Goal: Task Accomplishment & Management: Manage account settings

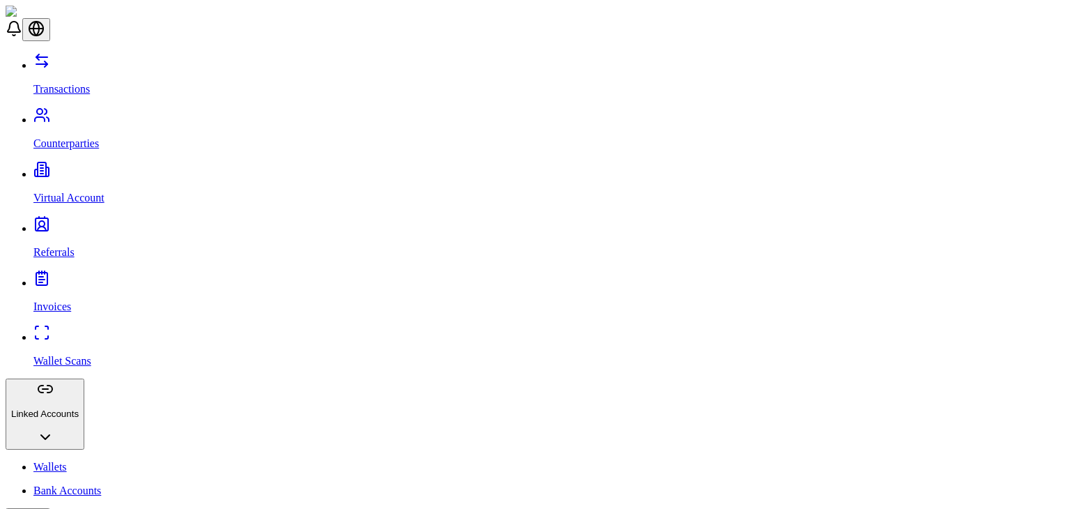
scroll to position [96, 0]
click at [95, 114] on link "Counterparties" at bounding box center [548, 132] width 1031 height 36
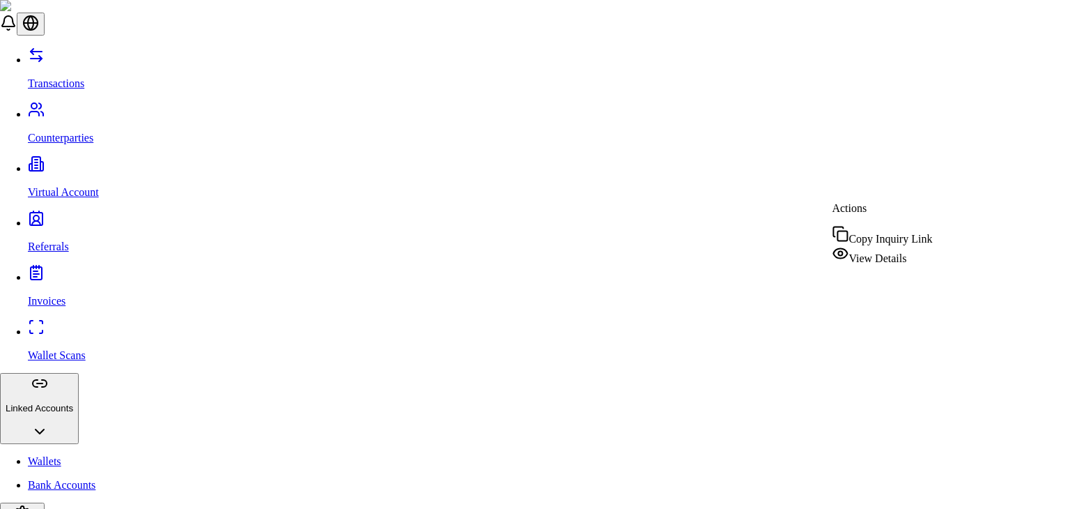
click at [879, 253] on span "View Details" at bounding box center [878, 258] width 58 height 12
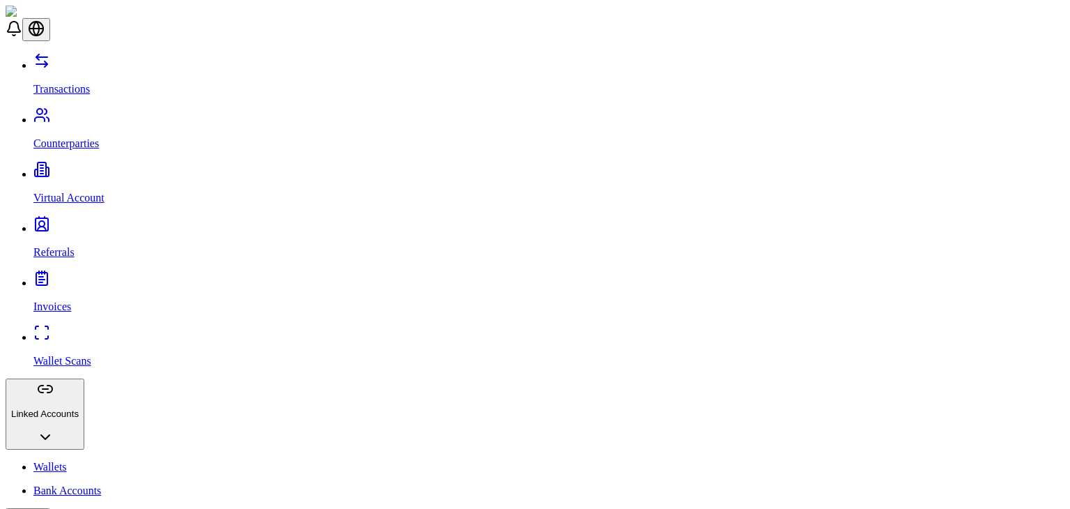
scroll to position [124, 0]
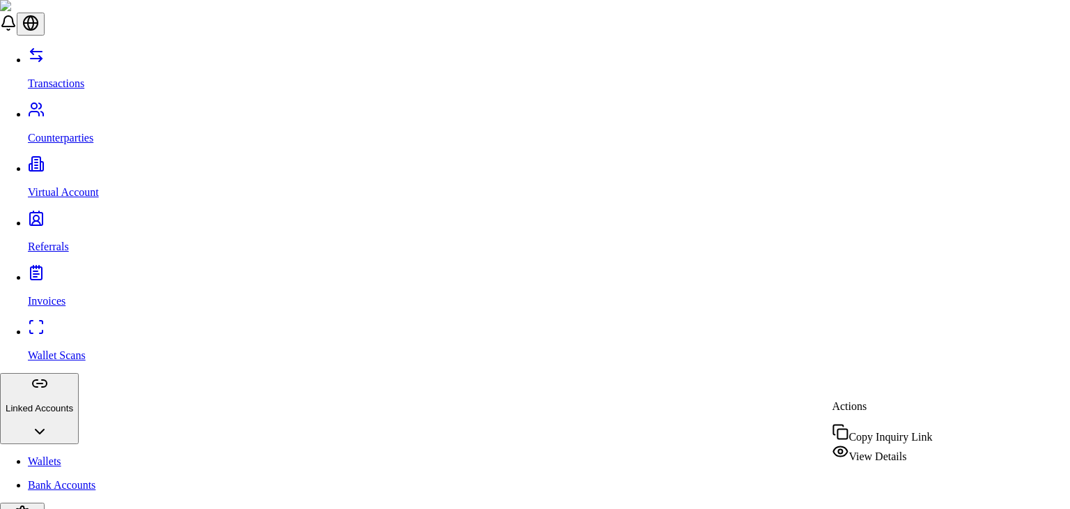
click at [853, 459] on div "View Details" at bounding box center [882, 453] width 100 height 20
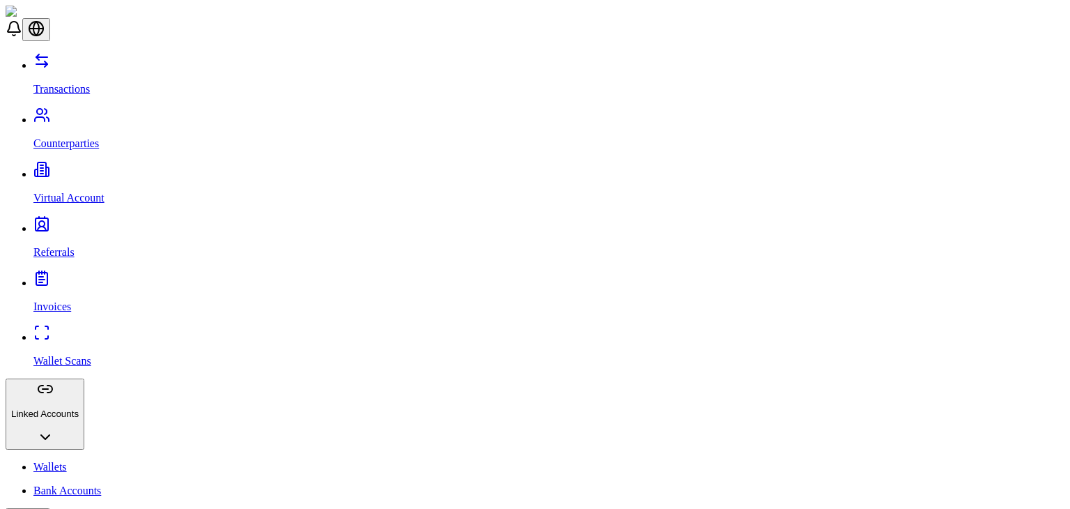
scroll to position [132, 0]
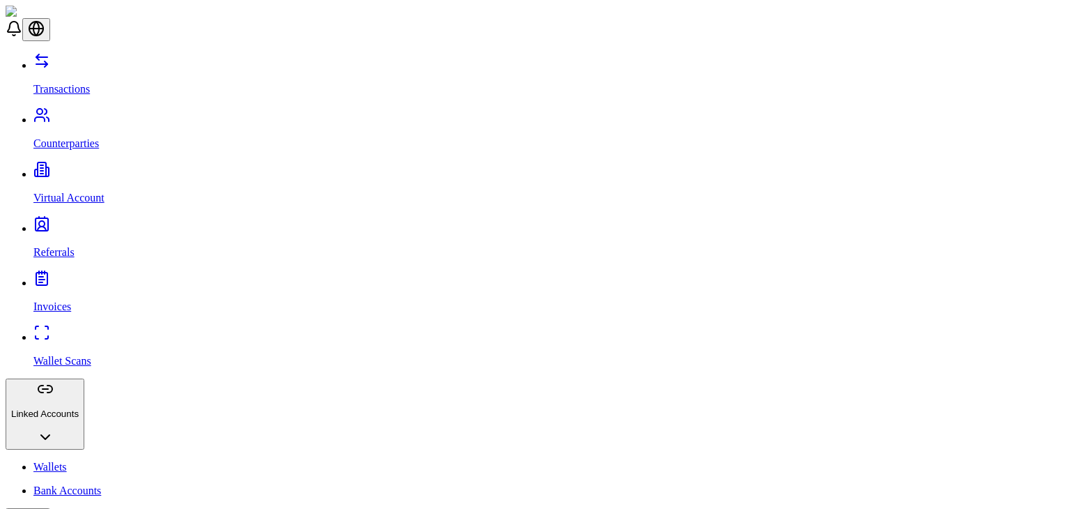
scroll to position [74, 0]
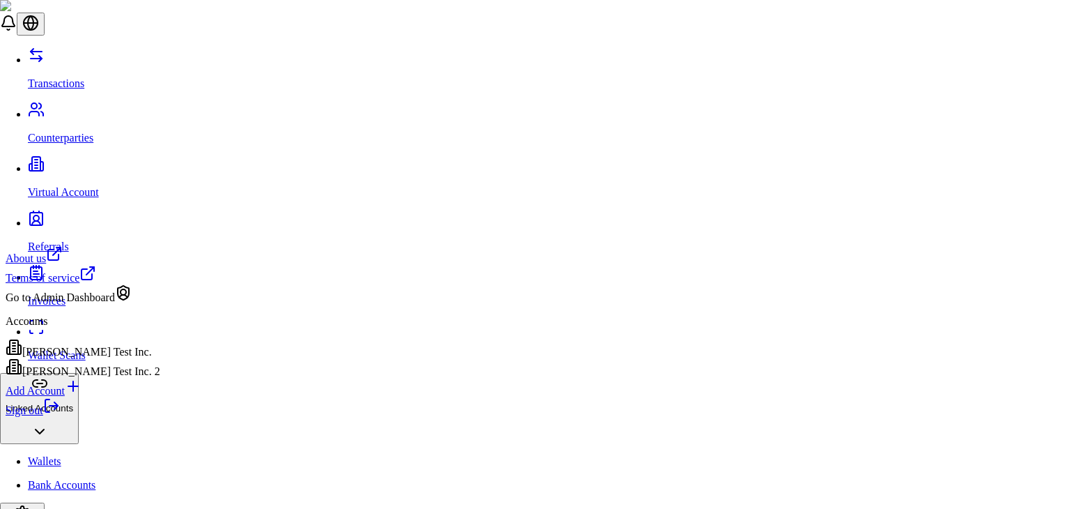
click at [113, 378] on div "[PERSON_NAME] Test Inc. 2" at bounding box center [83, 368] width 155 height 20
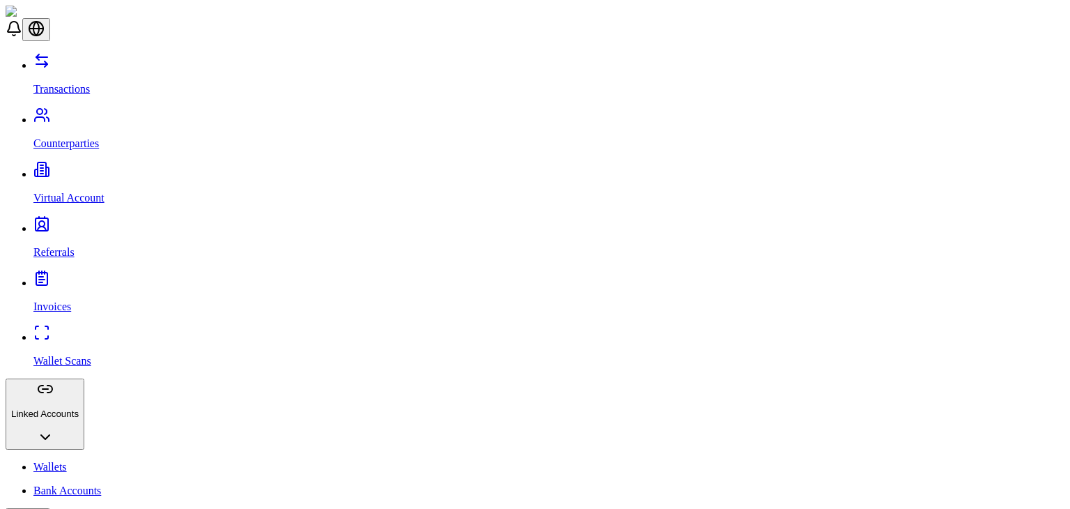
scroll to position [25, 0]
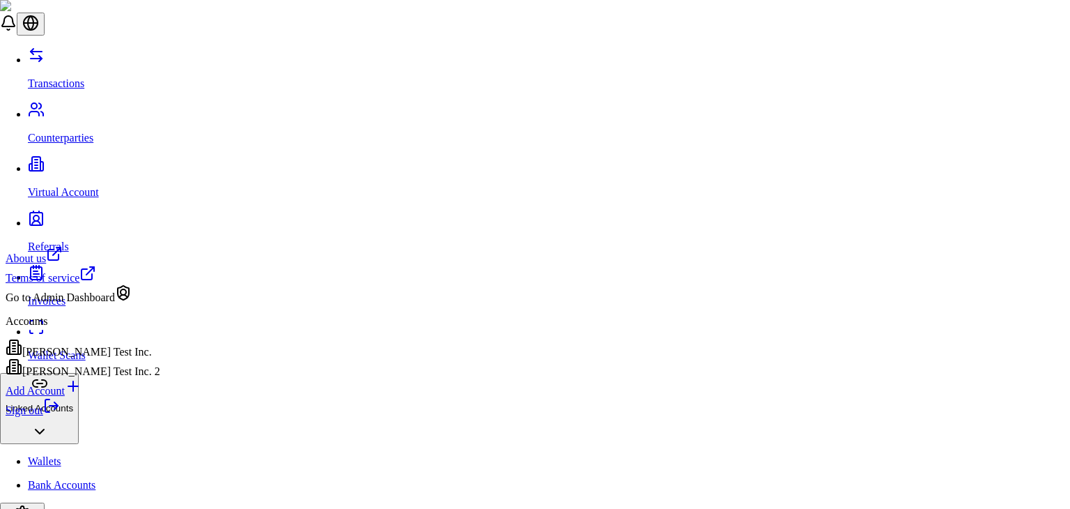
click at [112, 354] on div "[PERSON_NAME] Test Inc." at bounding box center [83, 349] width 155 height 20
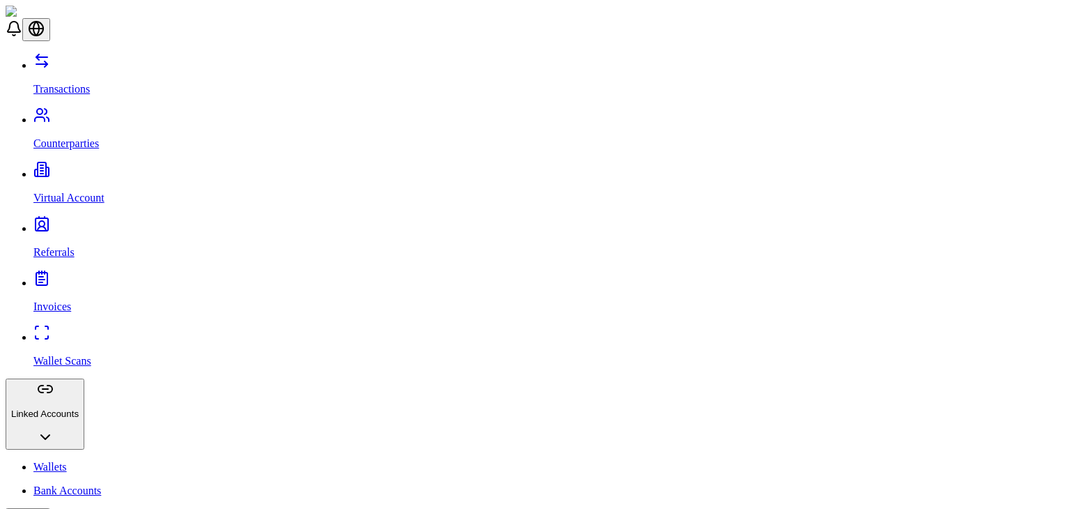
scroll to position [538, 0]
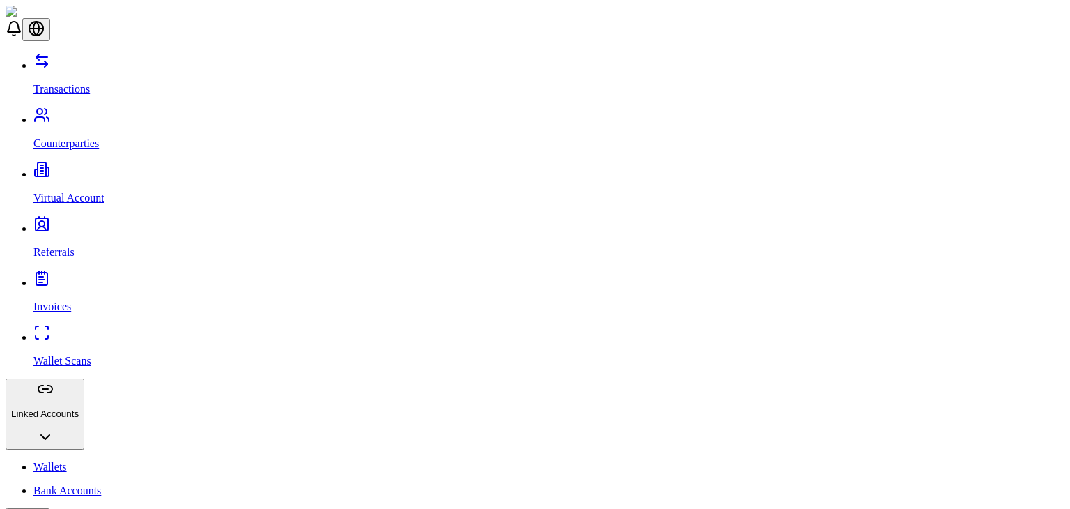
scroll to position [109, 0]
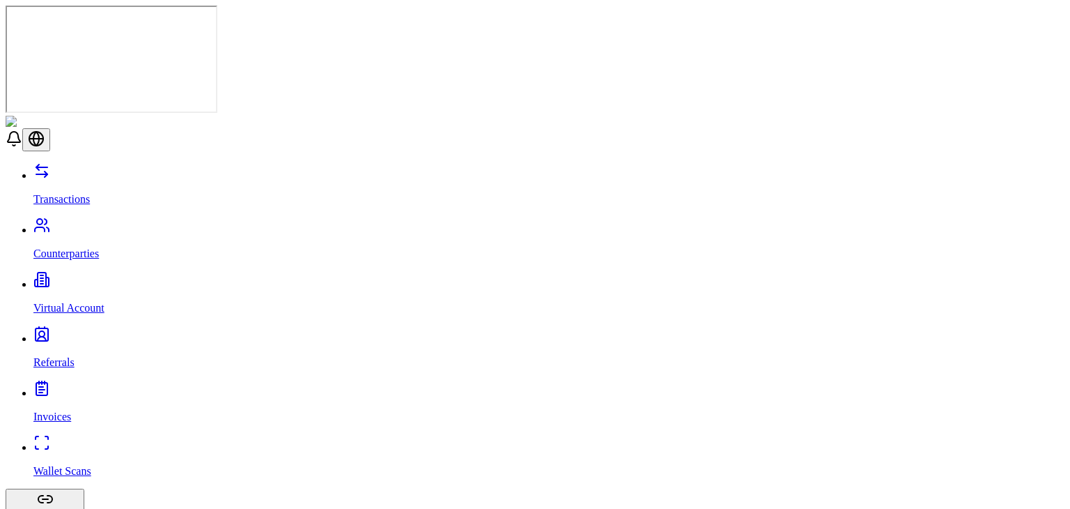
click at [40, 193] on p "Transactions" at bounding box center [548, 199] width 1031 height 13
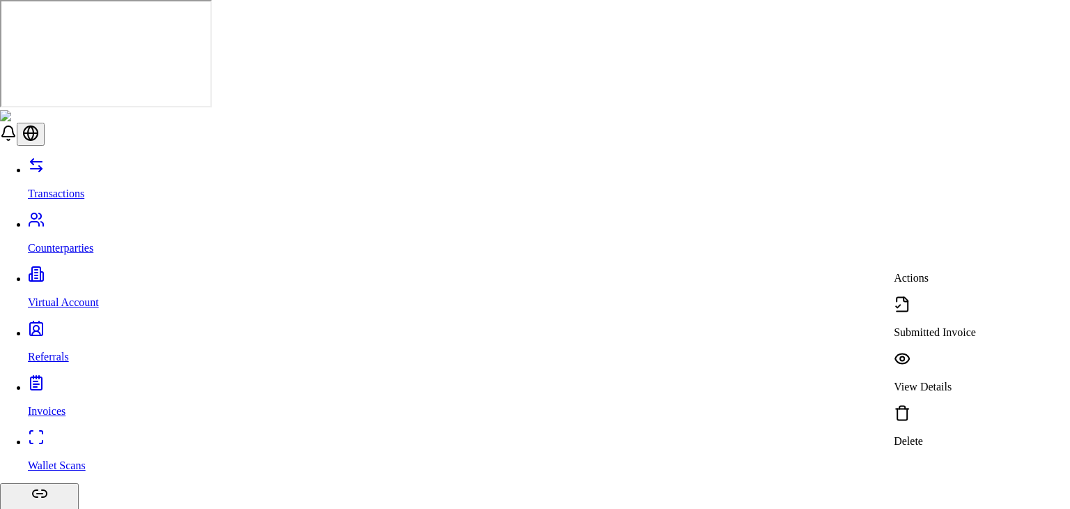
click at [926, 435] on p "Delete" at bounding box center [935, 441] width 82 height 13
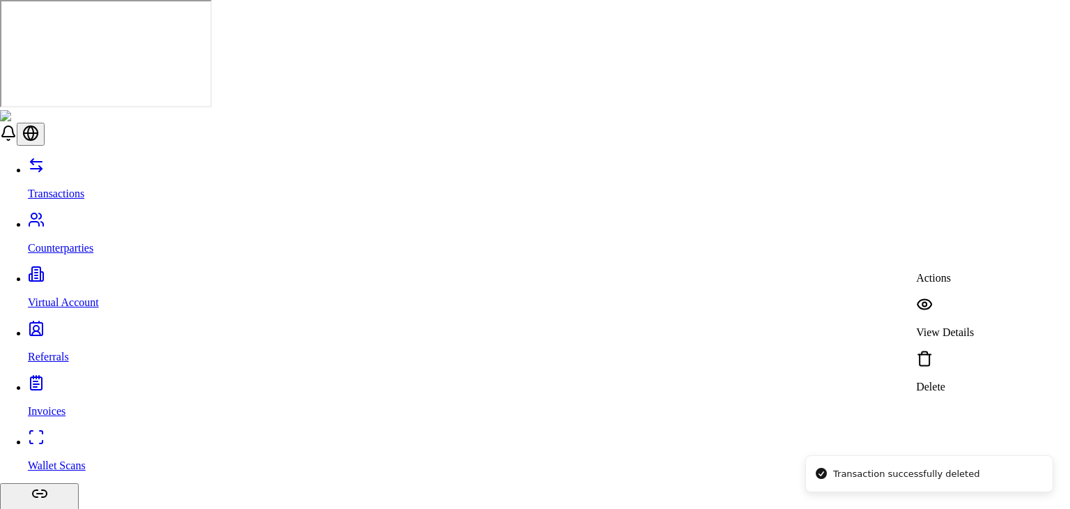
click at [944, 350] on div "Delete" at bounding box center [945, 371] width 58 height 43
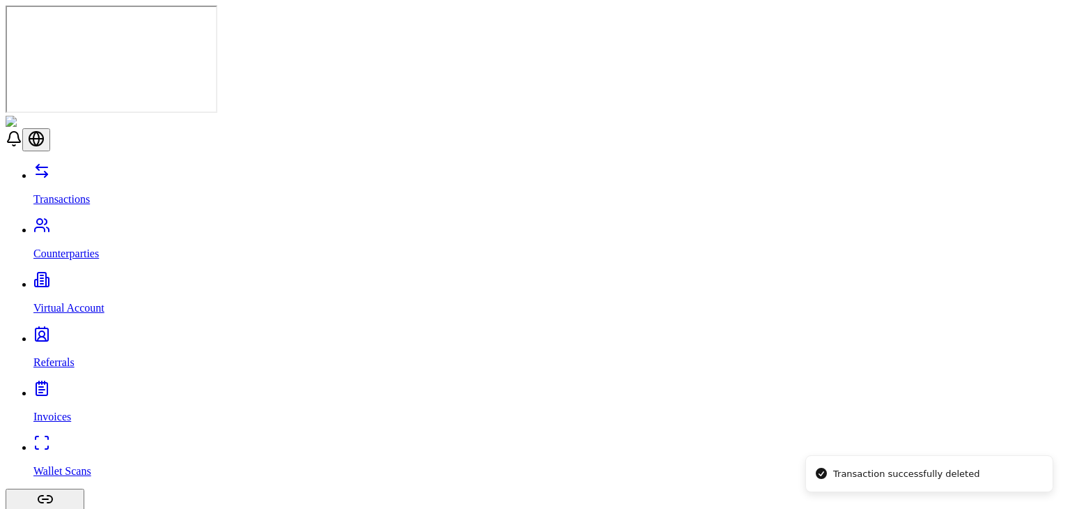
scroll to position [84, 0]
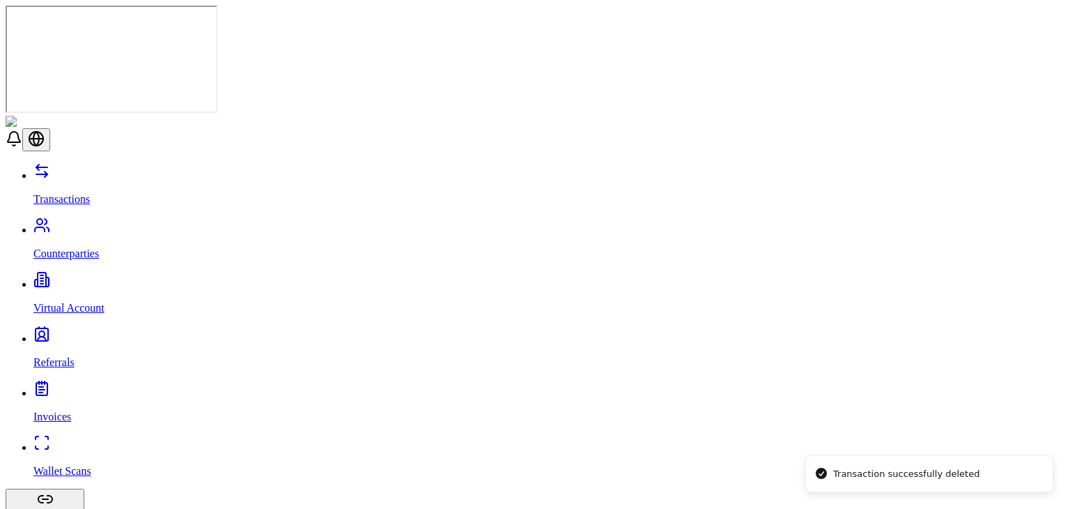
scroll to position [0, 0]
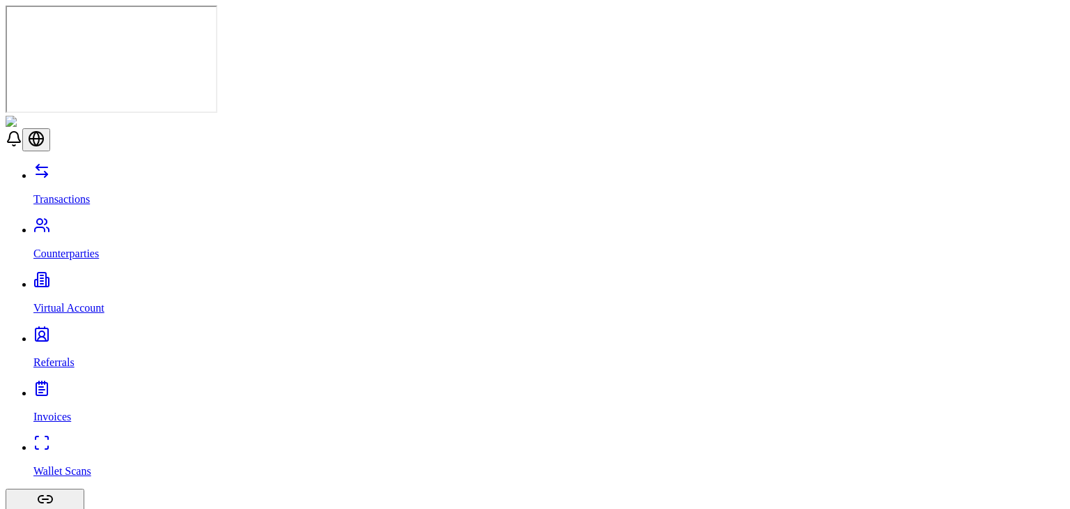
click at [78, 247] on p "Counterparties" at bounding box center [548, 253] width 1031 height 13
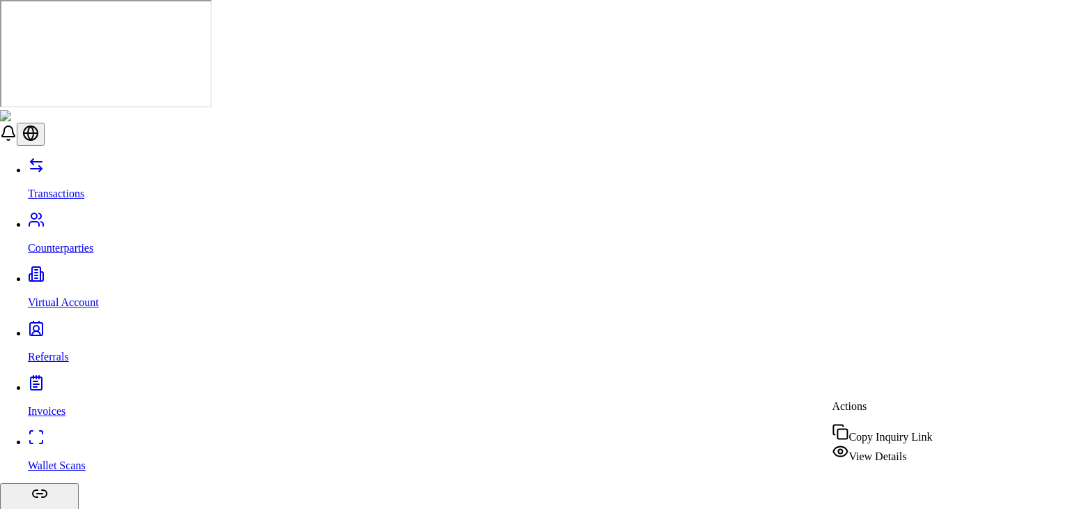
click at [870, 452] on span "View Details" at bounding box center [878, 456] width 58 height 12
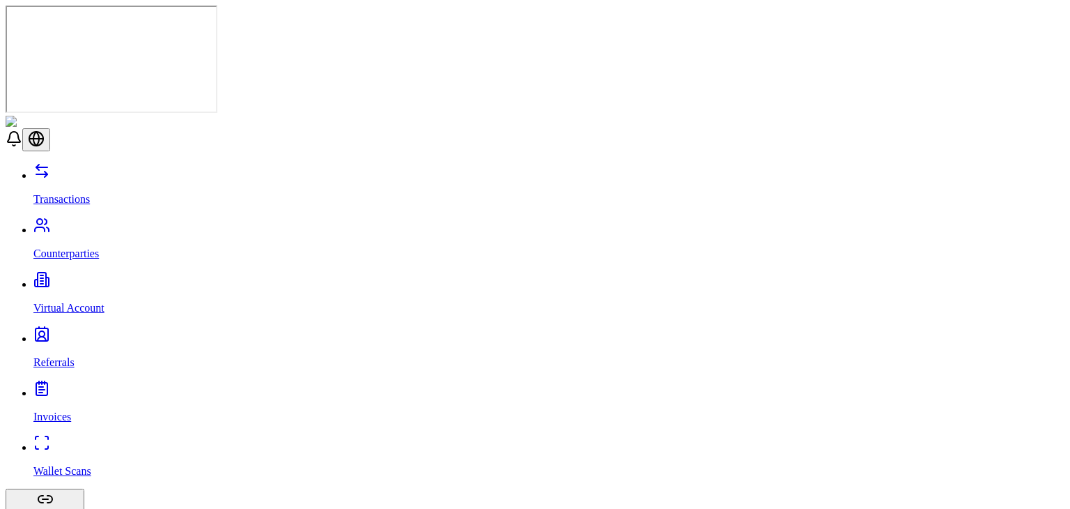
scroll to position [194, 0]
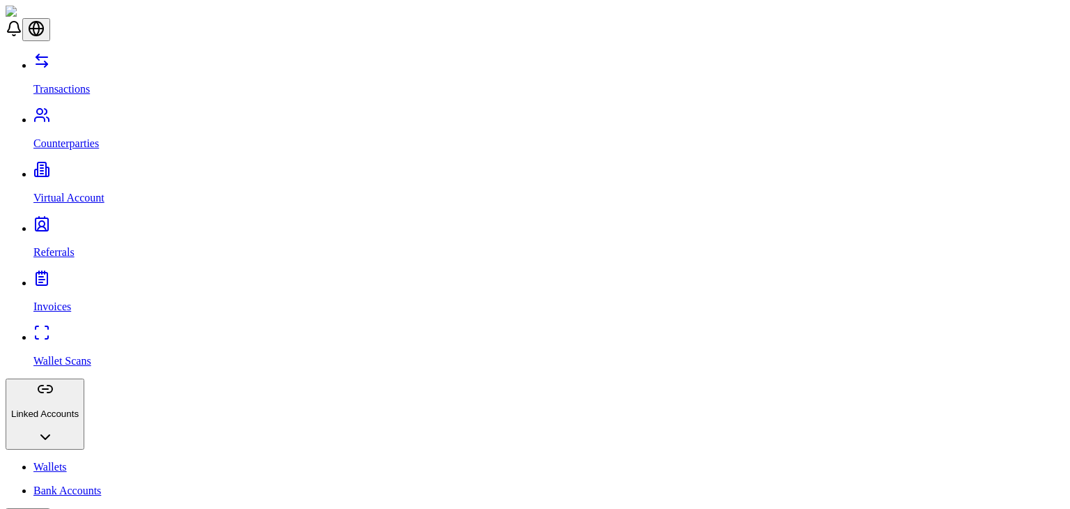
scroll to position [247, 0]
click at [72, 83] on p "Transactions" at bounding box center [548, 89] width 1031 height 13
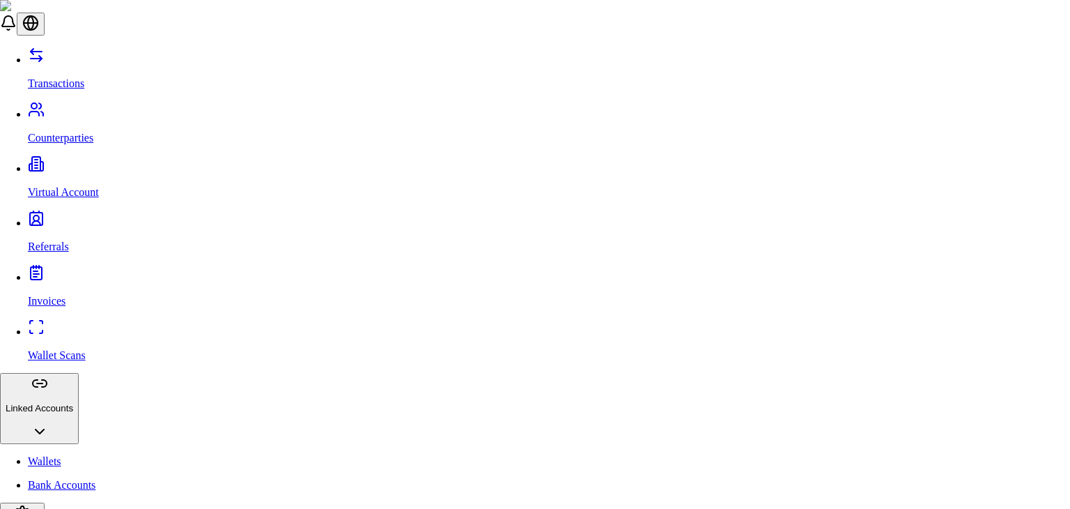
type input "***"
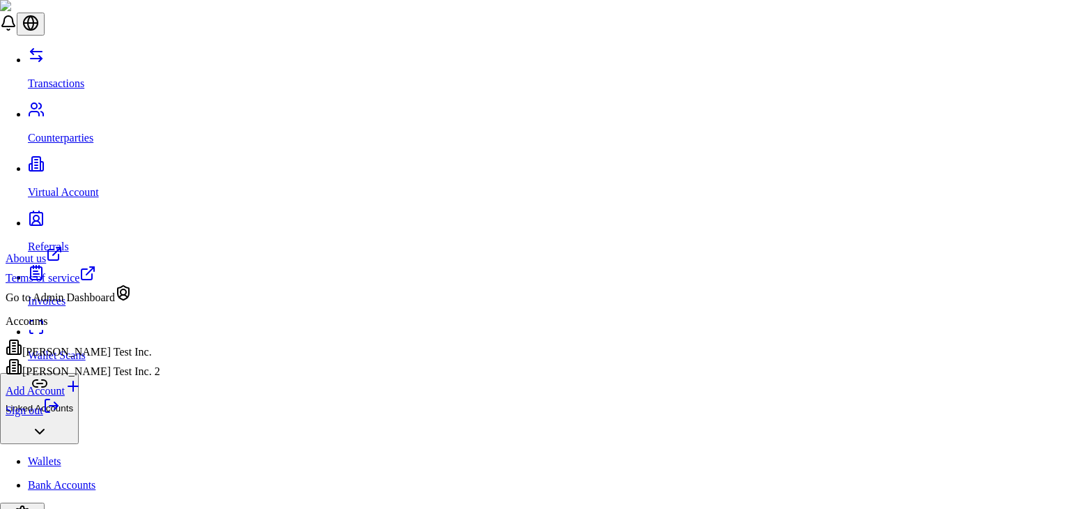
drag, startPoint x: 102, startPoint y: 359, endPoint x: 93, endPoint y: 385, distance: 28.0
click at [93, 378] on div "Accounts [PERSON_NAME] Test Inc. [PERSON_NAME] Test Inc. 2" at bounding box center [83, 346] width 155 height 63
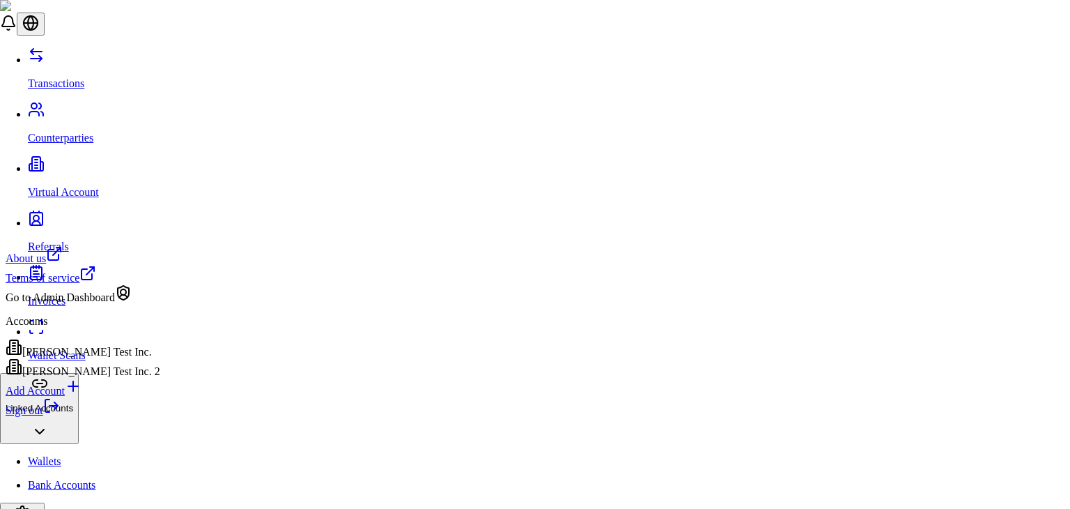
click at [118, 355] on div "[PERSON_NAME] Test Inc." at bounding box center [83, 349] width 155 height 20
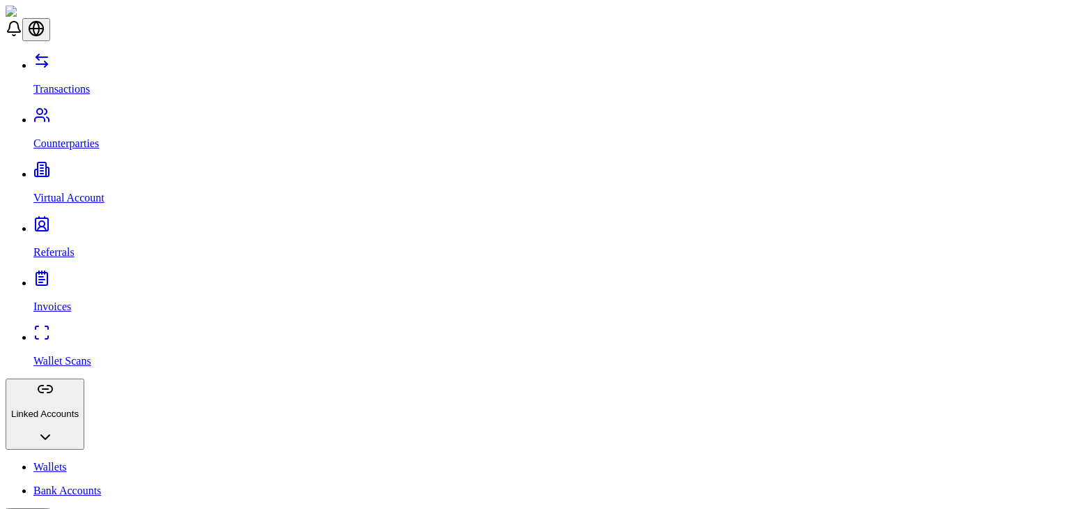
click at [90, 137] on p "Counterparties" at bounding box center [548, 143] width 1031 height 13
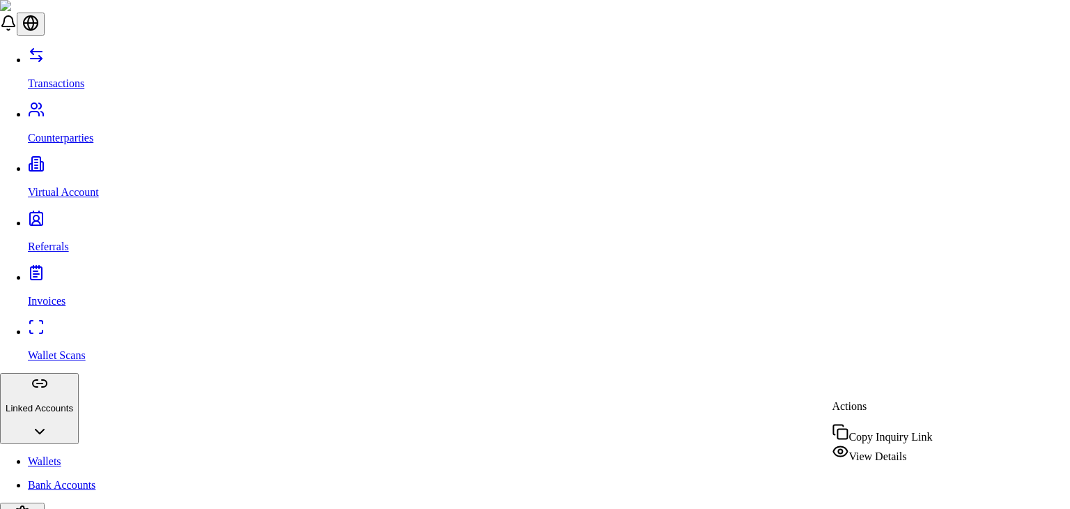
click at [867, 452] on span "View Details" at bounding box center [878, 456] width 58 height 12
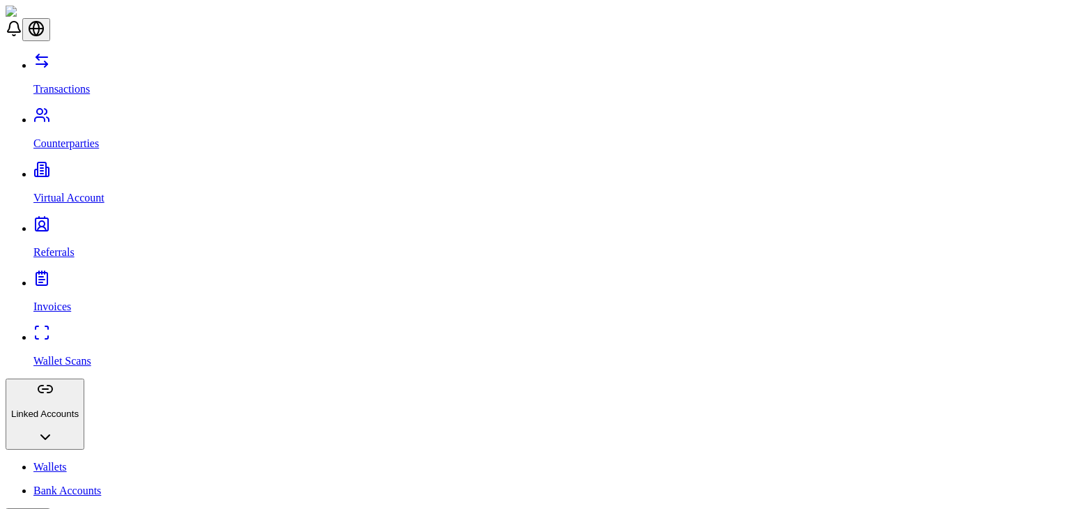
scroll to position [292, 0]
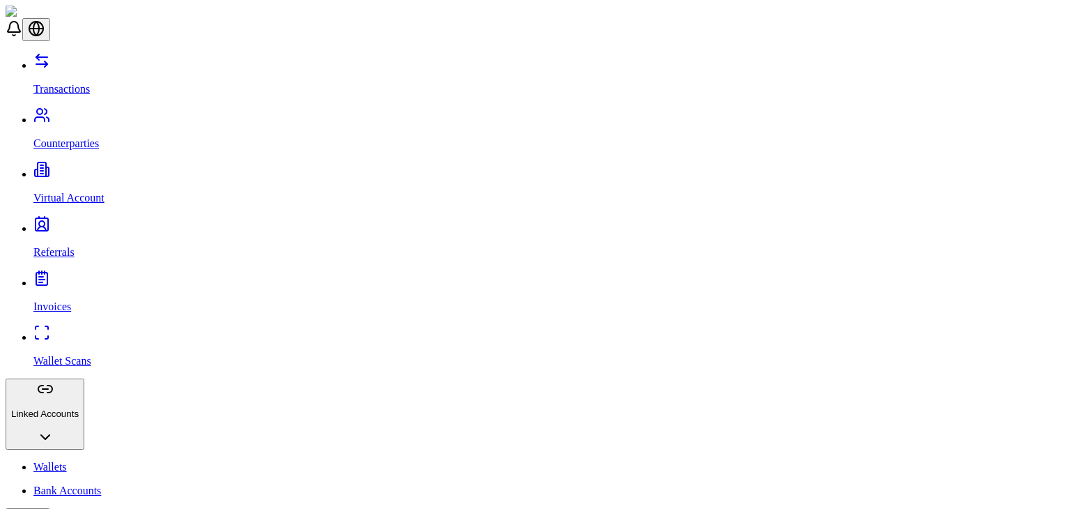
drag, startPoint x: 270, startPoint y: 154, endPoint x: 371, endPoint y: 151, distance: 100.4
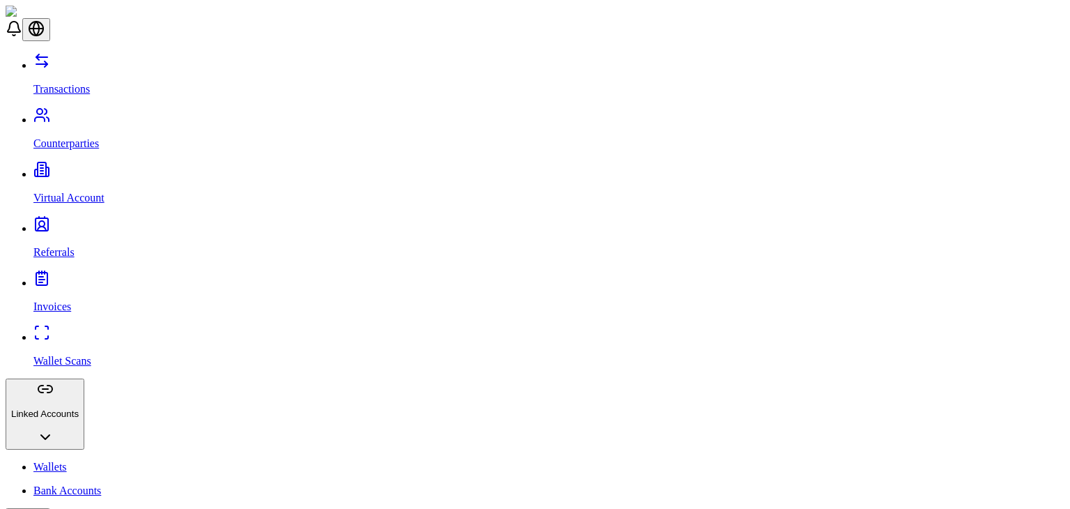
click at [115, 59] on link "Transactions" at bounding box center [548, 77] width 1031 height 36
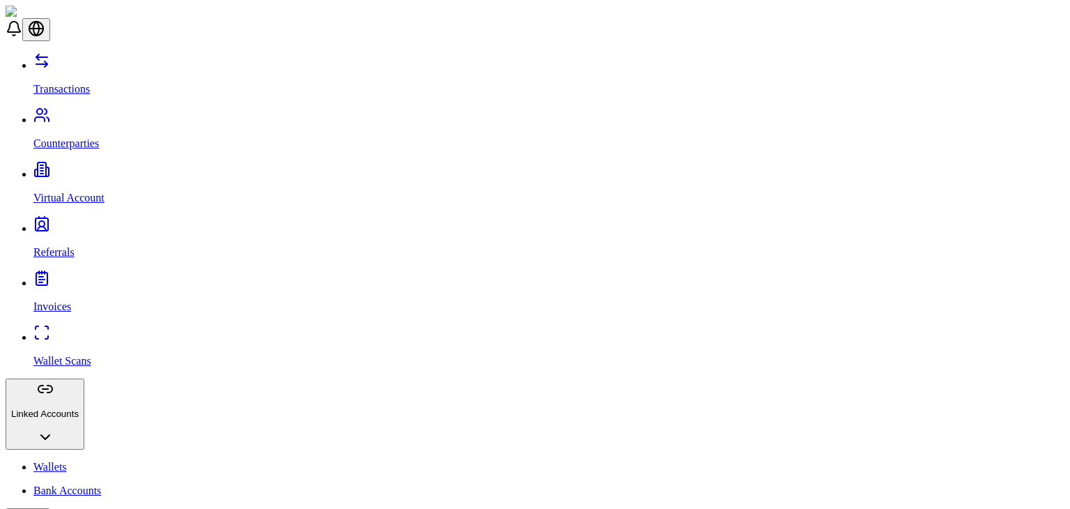
drag, startPoint x: 325, startPoint y: 245, endPoint x: 381, endPoint y: 249, distance: 56.6
click at [109, 114] on link "Counterparties" at bounding box center [548, 132] width 1031 height 36
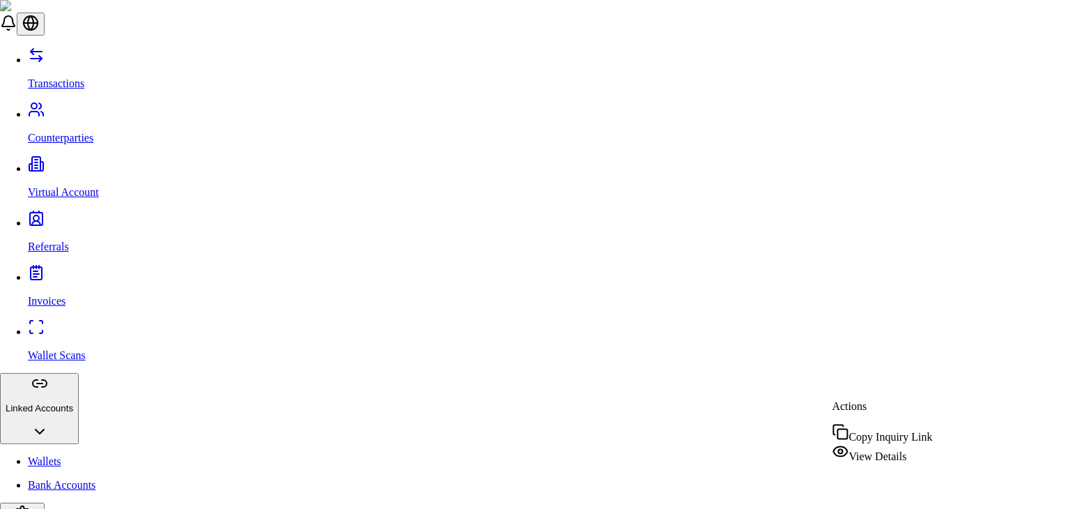
click at [861, 461] on div "View Details" at bounding box center [882, 453] width 100 height 20
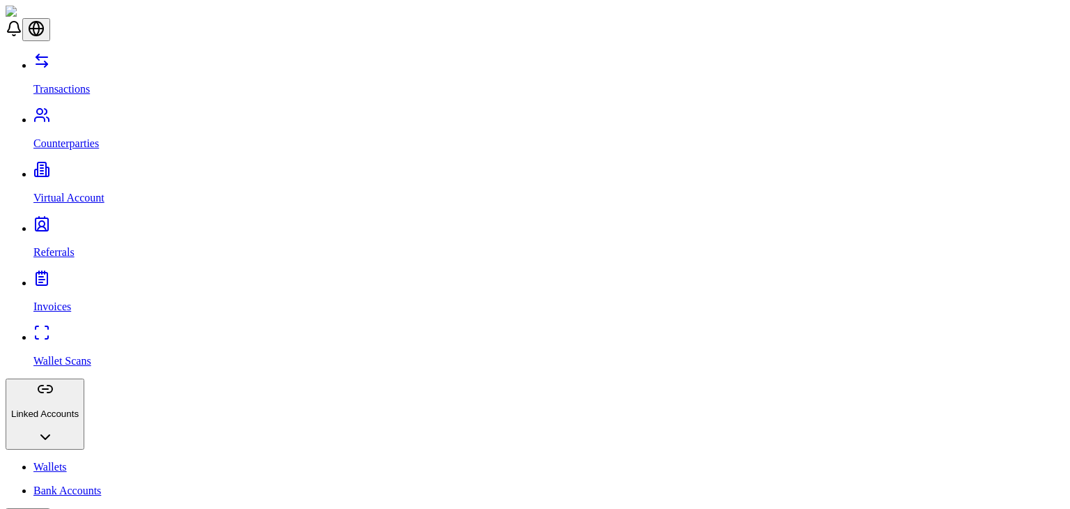
click at [53, 83] on p "Transactions" at bounding box center [548, 89] width 1031 height 13
click at [79, 137] on p "Counterparties" at bounding box center [548, 143] width 1031 height 13
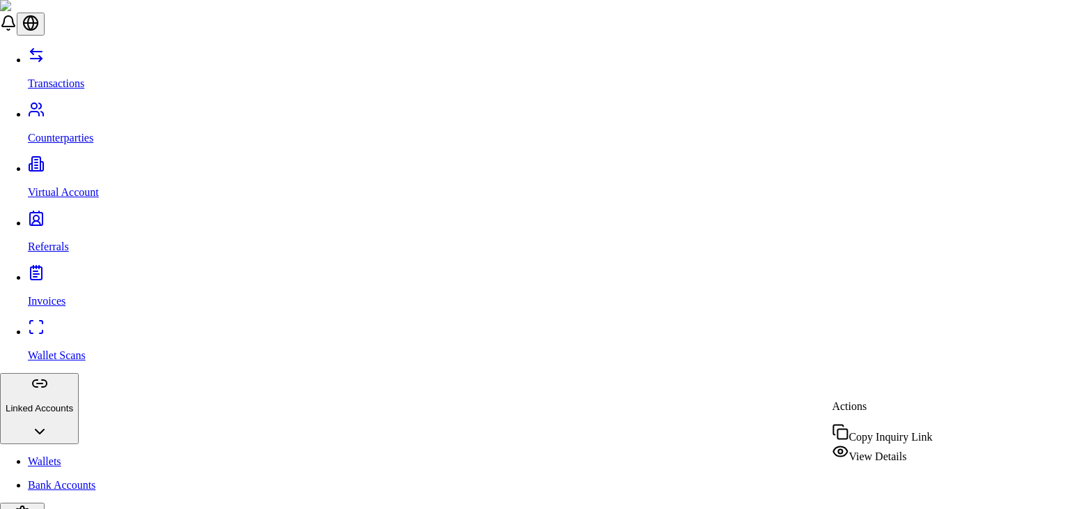
click at [872, 452] on span "View Details" at bounding box center [878, 456] width 58 height 12
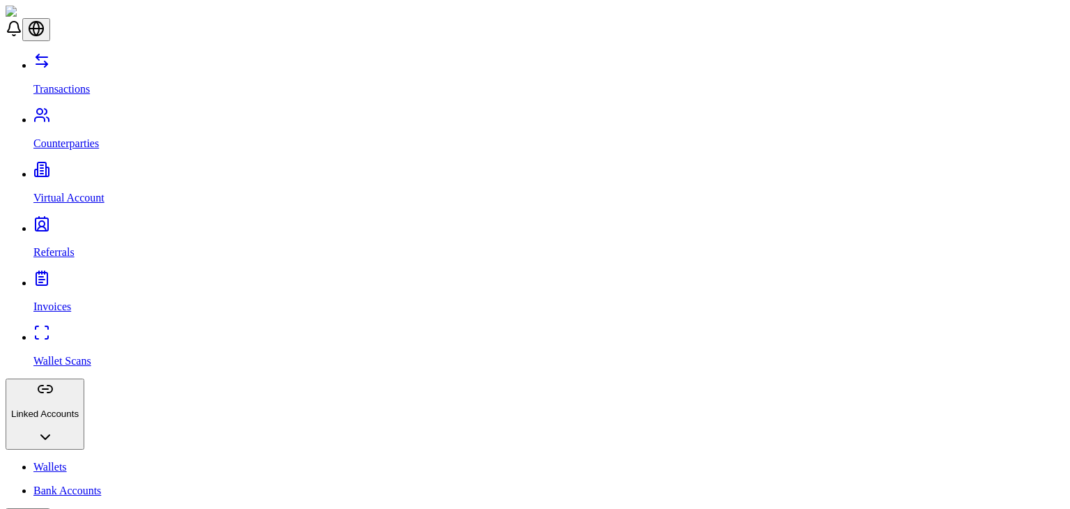
scroll to position [89, 0]
click at [123, 67] on link "Transactions" at bounding box center [548, 77] width 1031 height 36
drag, startPoint x: 452, startPoint y: 243, endPoint x: 555, endPoint y: 251, distance: 102.8
drag, startPoint x: 611, startPoint y: 251, endPoint x: 690, endPoint y: 243, distance: 79.1
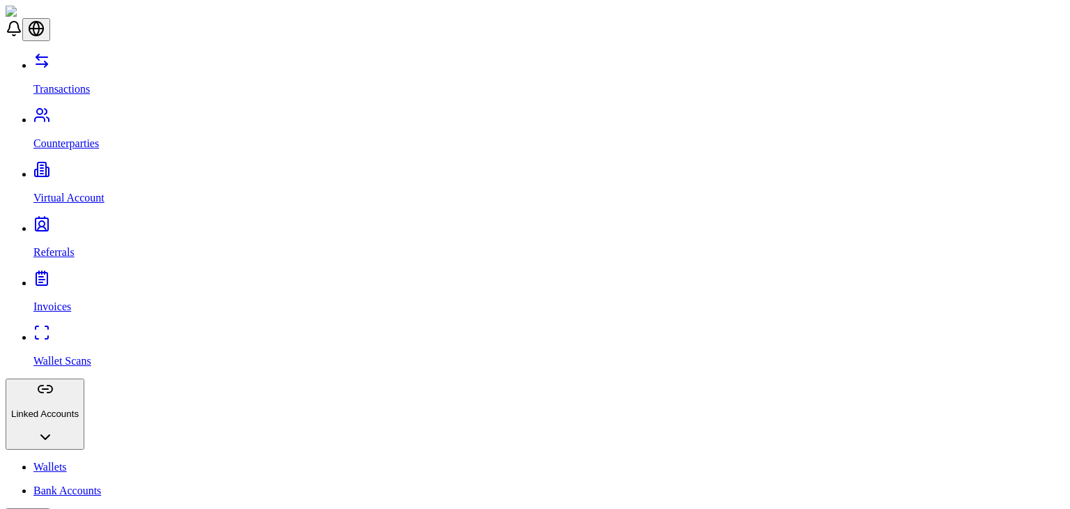
drag, startPoint x: 690, startPoint y: 243, endPoint x: 599, endPoint y: 243, distance: 90.6
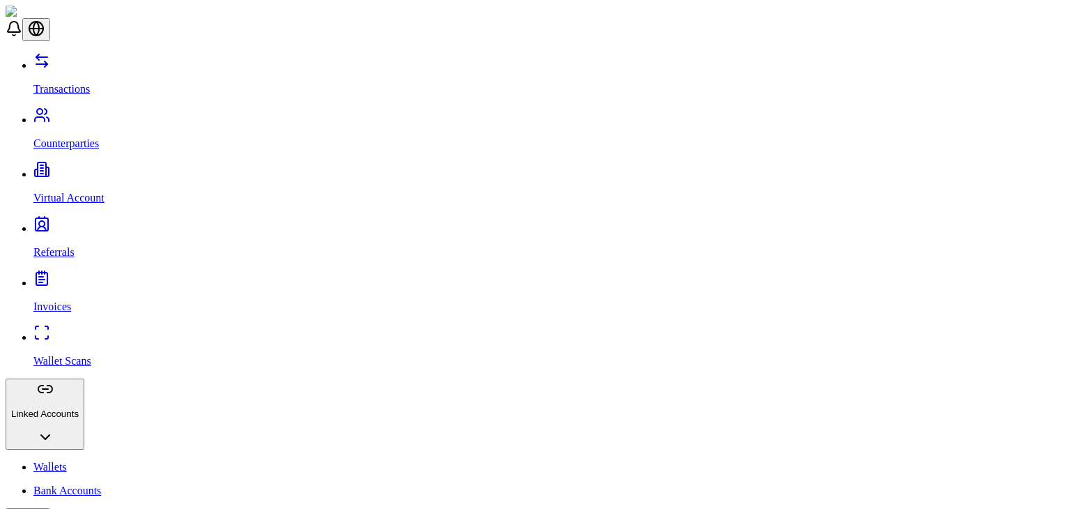
click at [93, 137] on p "Counterparties" at bounding box center [548, 143] width 1031 height 13
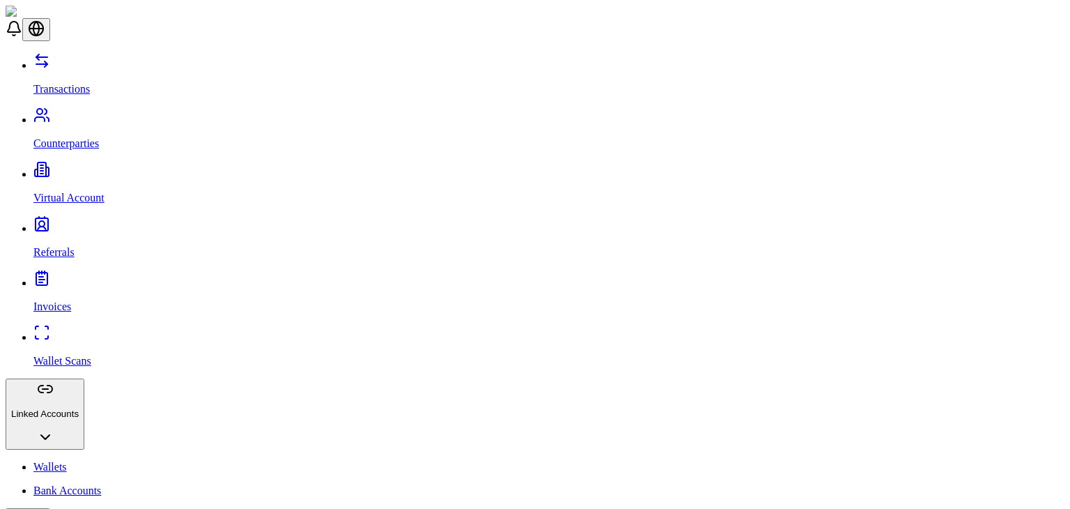
drag, startPoint x: 225, startPoint y: 257, endPoint x: 261, endPoint y: 263, distance: 36.8
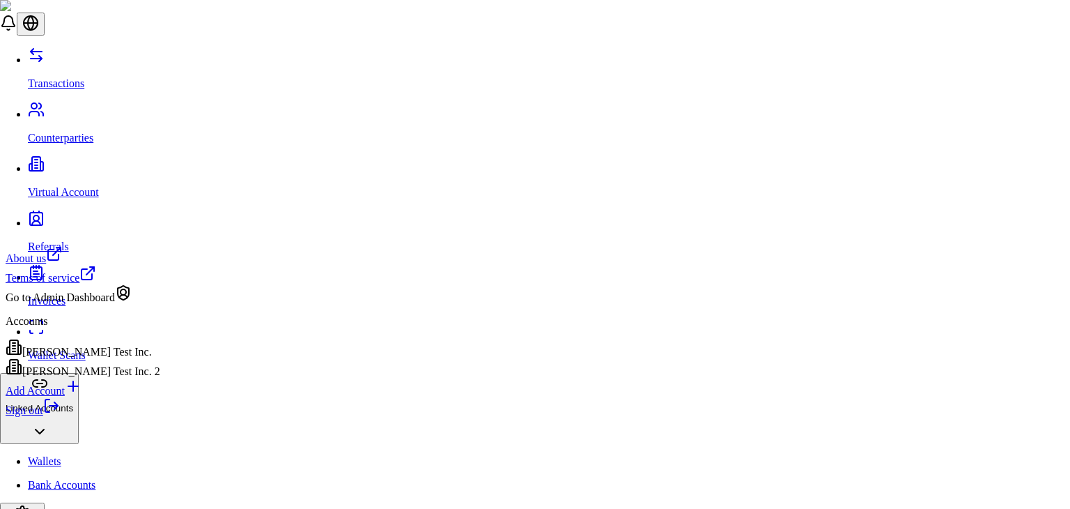
click at [113, 378] on div "[PERSON_NAME] Test Inc. 2" at bounding box center [83, 368] width 155 height 20
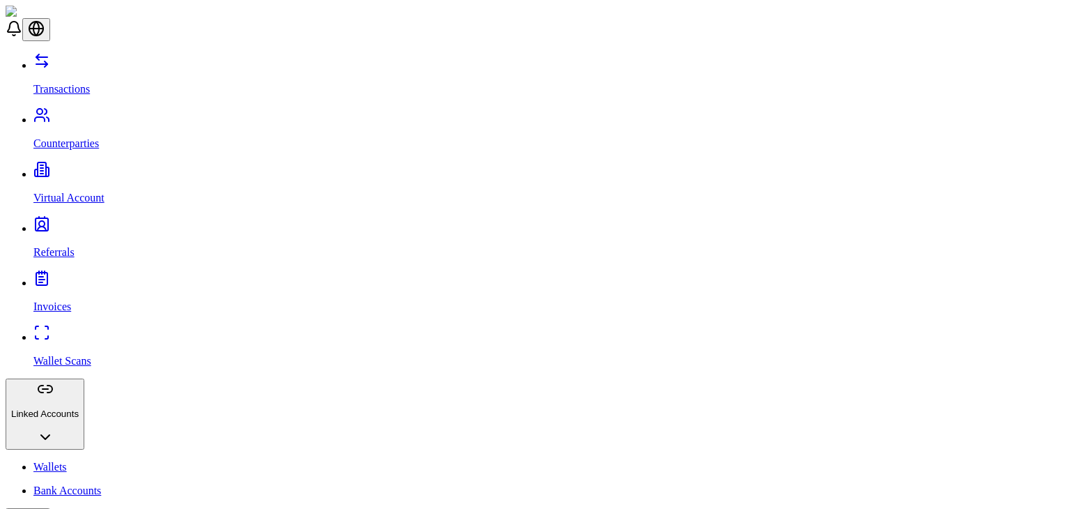
scroll to position [0, 0]
click at [141, 114] on link "Counterparties" at bounding box center [548, 132] width 1031 height 36
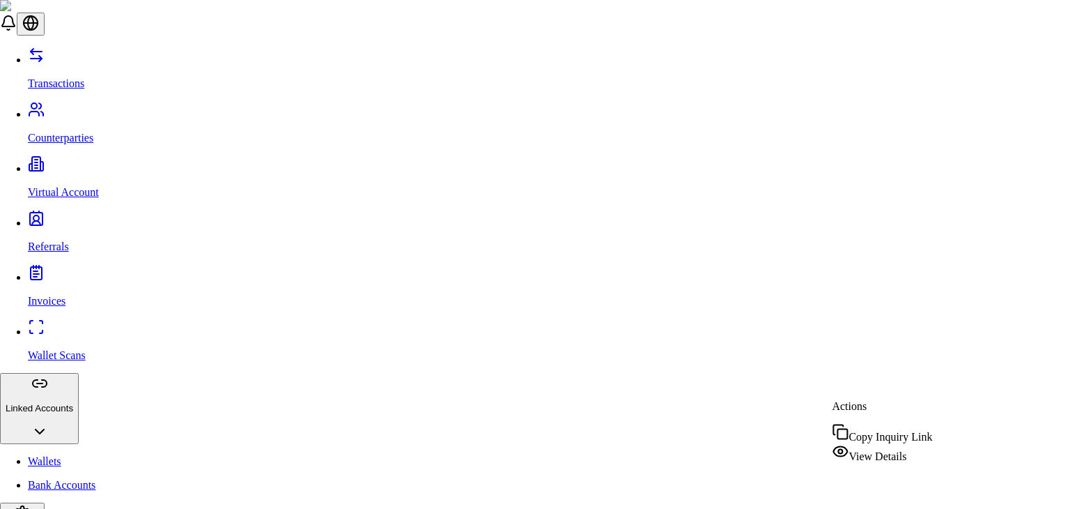
click at [879, 458] on span "View Details" at bounding box center [878, 456] width 58 height 12
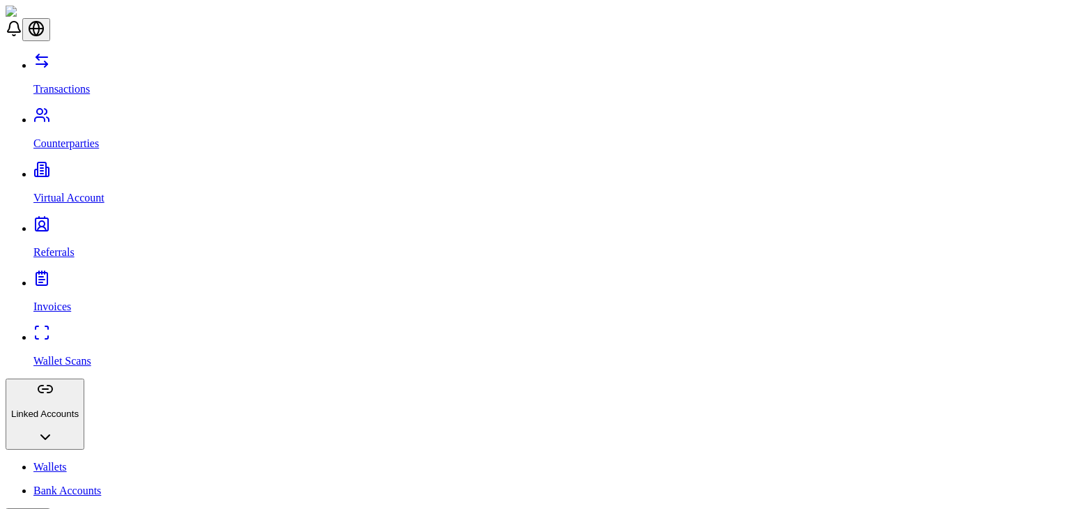
scroll to position [164, 0]
drag, startPoint x: 552, startPoint y: 341, endPoint x: 477, endPoint y: 238, distance: 127.7
click at [92, 74] on link "Transactions" at bounding box center [548, 77] width 1031 height 36
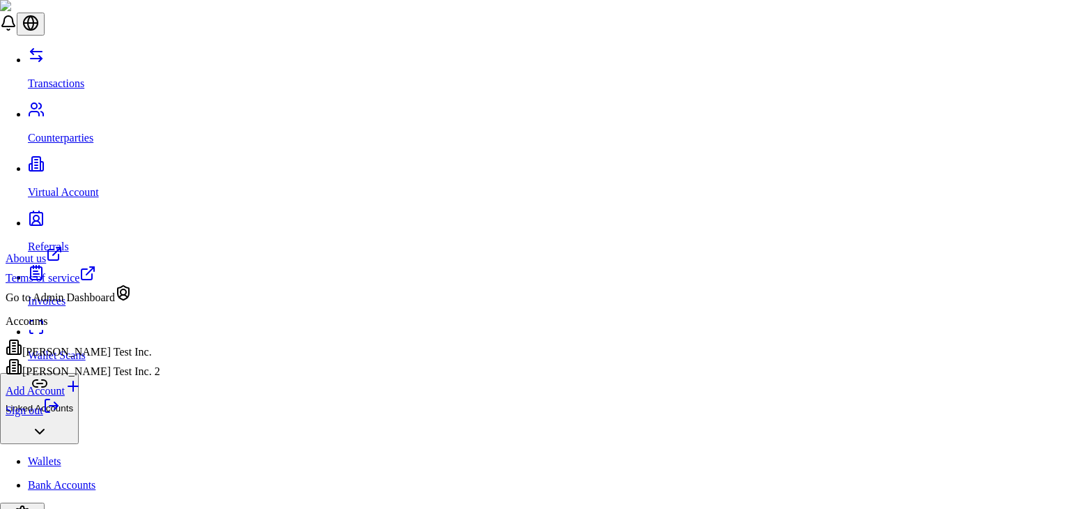
click at [95, 357] on div "[PERSON_NAME] Test Inc." at bounding box center [83, 349] width 155 height 20
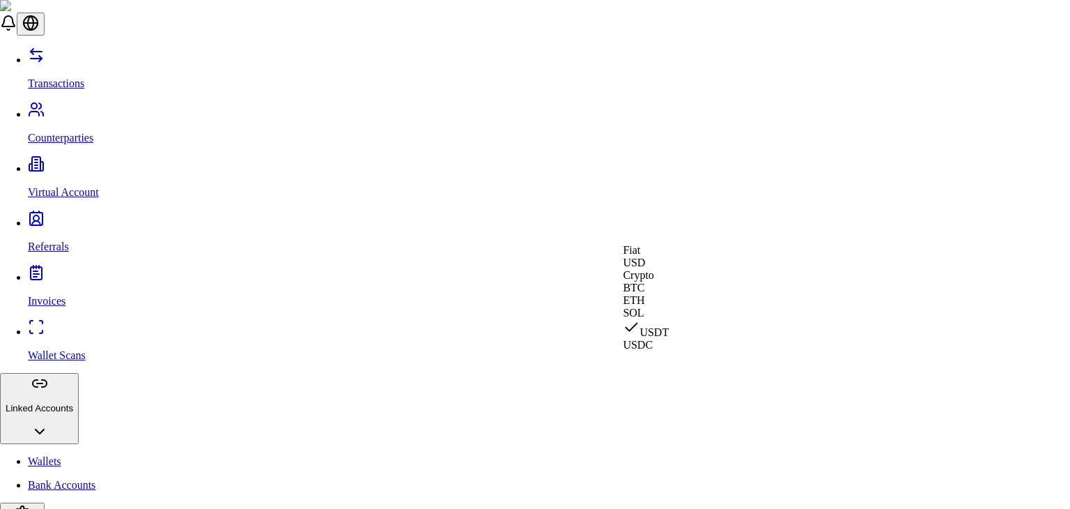
select select "***"
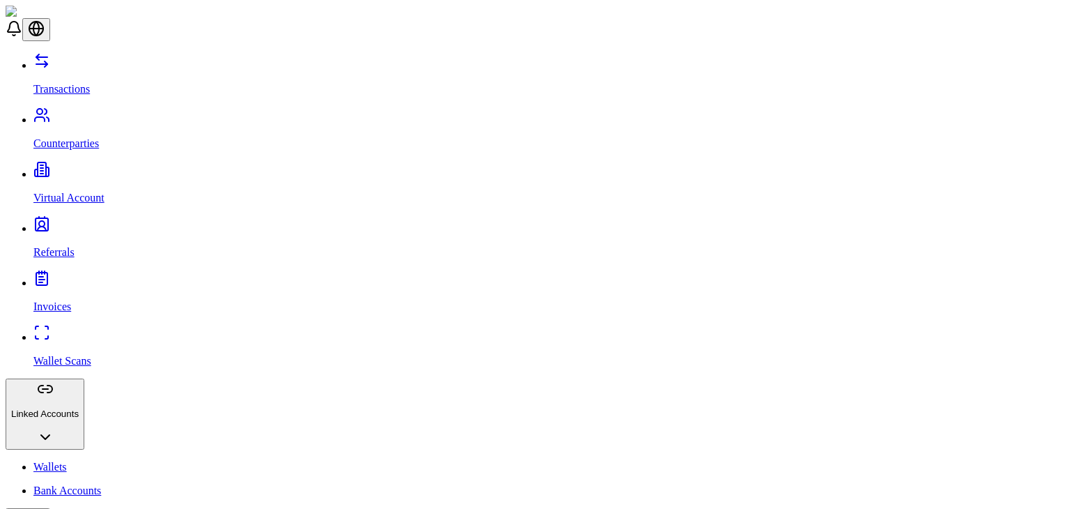
click at [84, 378] on button "Linked Accounts" at bounding box center [45, 413] width 79 height 71
click at [50, 449] on button "Settings" at bounding box center [28, 484] width 45 height 71
click at [84, 378] on button "Linked Accounts" at bounding box center [45, 413] width 79 height 71
click at [90, 461] on ul "Wallets" at bounding box center [535, 467] width 1059 height 13
click at [88, 461] on link "Wallets" at bounding box center [548, 467] width 1031 height 13
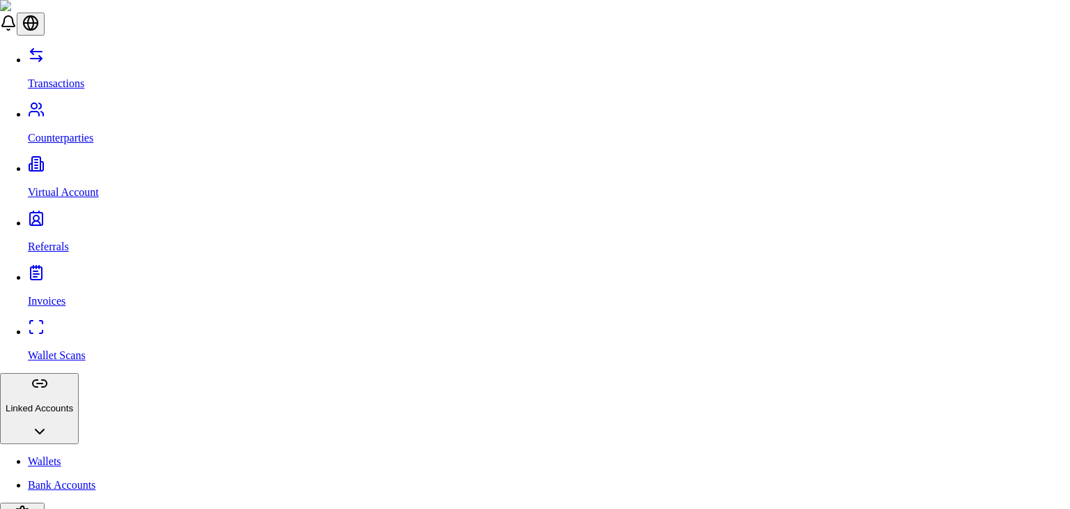
click at [435, 300] on div "Bitcoin (BTC)" at bounding box center [412, 293] width 86 height 13
